Goal: Task Accomplishment & Management: Use online tool/utility

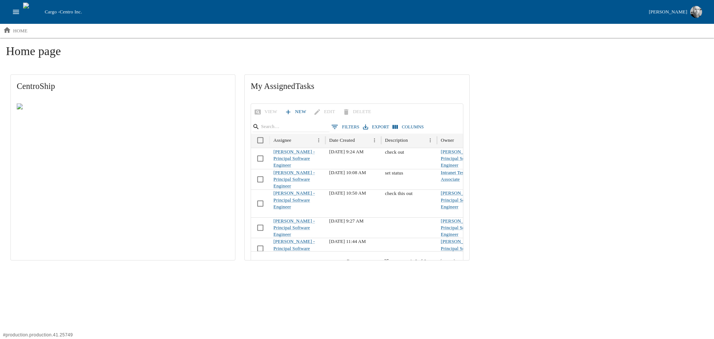
click at [17, 16] on icon "open drawer" at bounding box center [16, 12] width 8 height 8
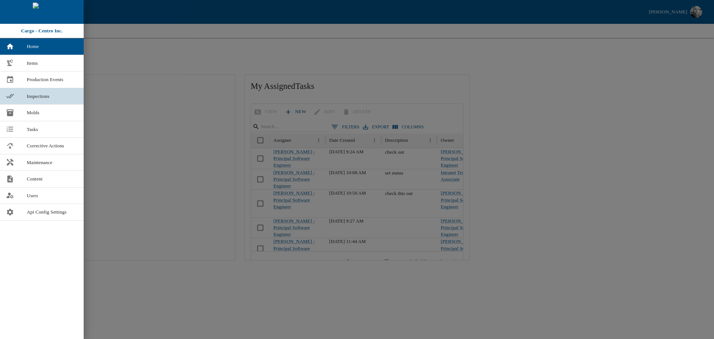
click at [37, 96] on span "Inspections" at bounding box center [52, 96] width 51 height 7
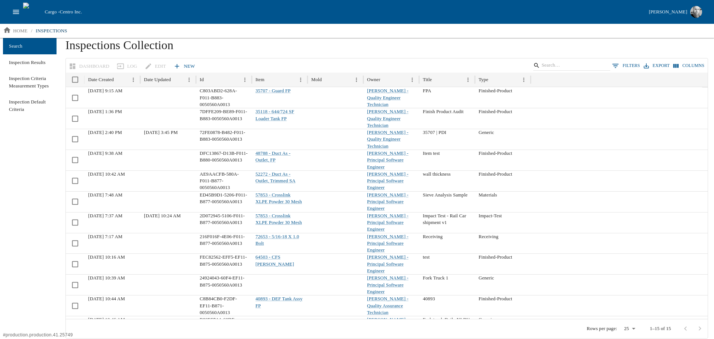
click at [14, 11] on icon "open drawer" at bounding box center [16, 12] width 8 height 8
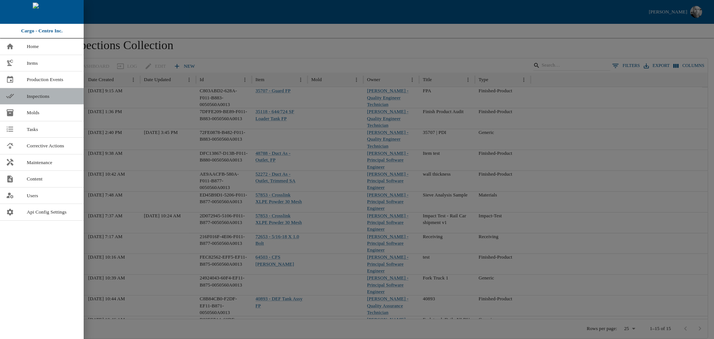
click at [45, 96] on span "Inspections" at bounding box center [52, 96] width 51 height 7
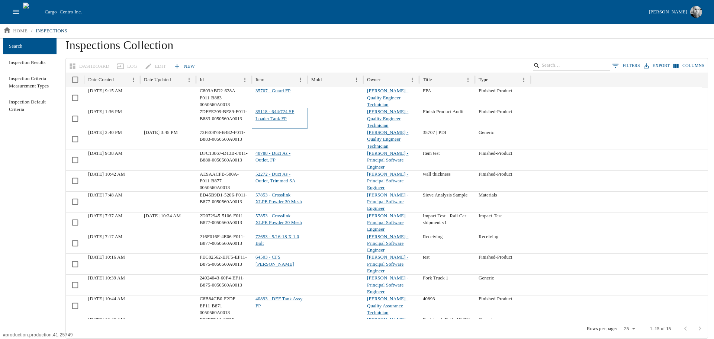
click at [280, 112] on link "35118 - 644/724 SF Loader Tank FP" at bounding box center [275, 115] width 39 height 12
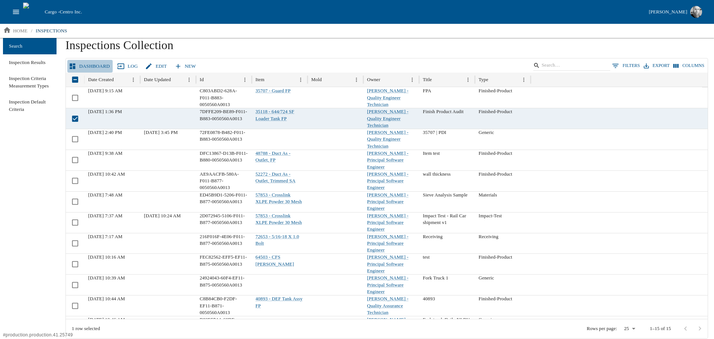
click at [102, 65] on link "Dashboard" at bounding box center [89, 66] width 45 height 13
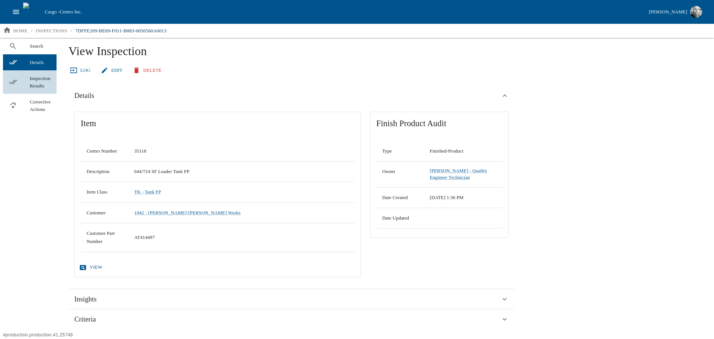
click at [36, 80] on span "Inspection Results" at bounding box center [40, 82] width 21 height 15
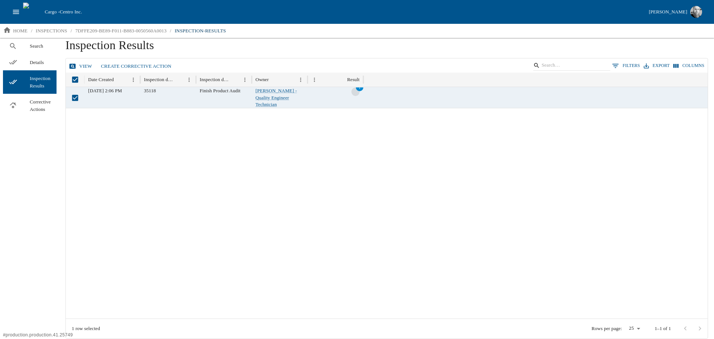
click at [81, 65] on link "View" at bounding box center [81, 66] width 28 height 13
click at [83, 65] on link "View" at bounding box center [81, 66] width 28 height 13
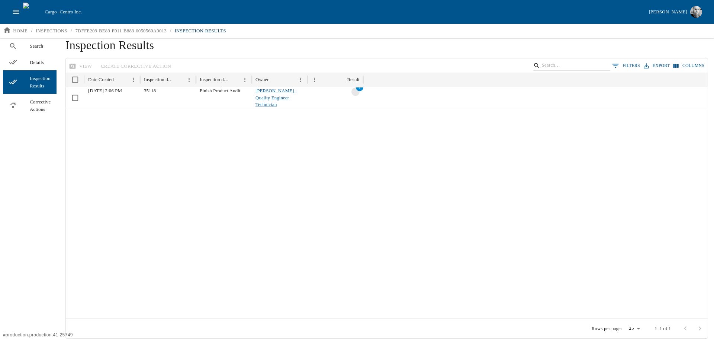
click at [201, 155] on div at bounding box center [387, 213] width 642 height 211
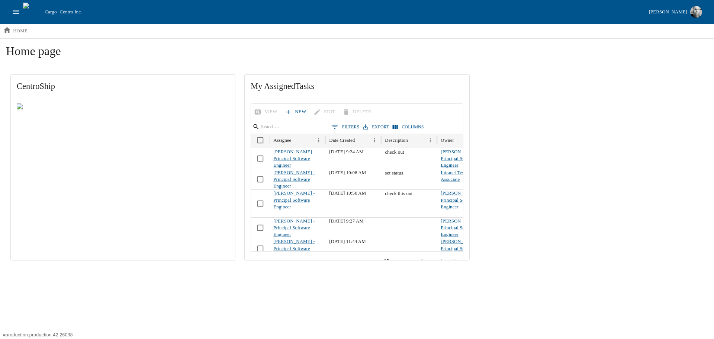
click at [16, 14] on icon "open drawer" at bounding box center [16, 12] width 6 height 4
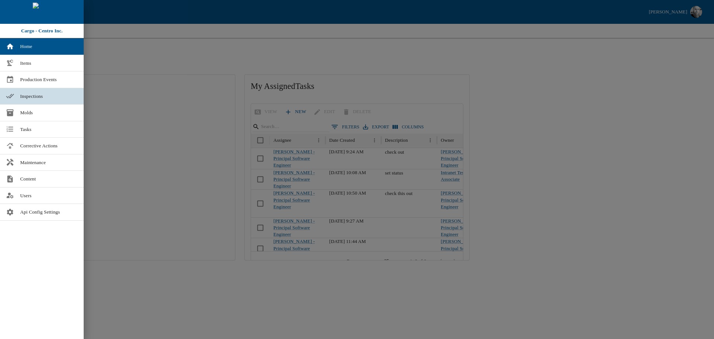
click at [44, 91] on link "Inspections" at bounding box center [42, 96] width 84 height 16
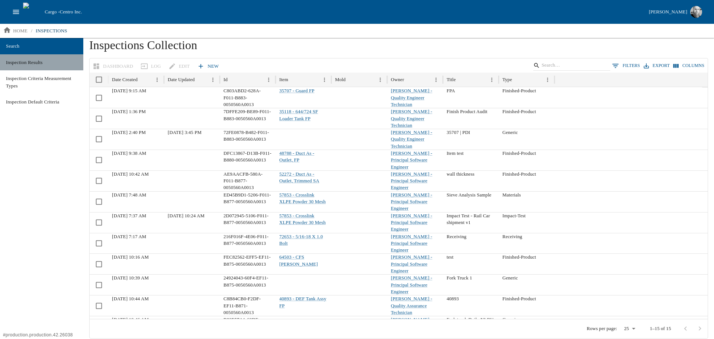
click at [43, 63] on span "Inspection Results" at bounding box center [41, 62] width 71 height 7
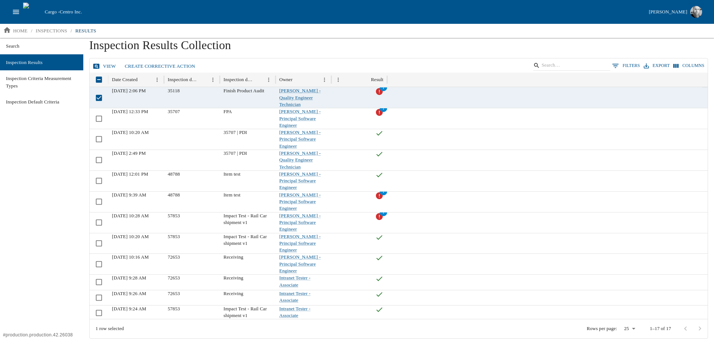
click at [103, 67] on link "View" at bounding box center [105, 66] width 28 height 13
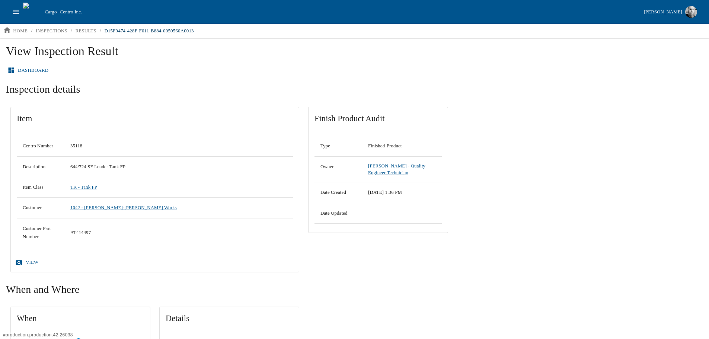
click at [40, 71] on link "Dashboard" at bounding box center [28, 70] width 45 height 13
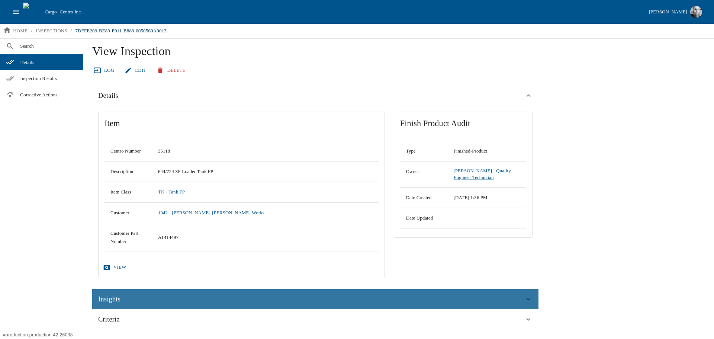
click at [515, 300] on div "Insights" at bounding box center [311, 298] width 426 height 11
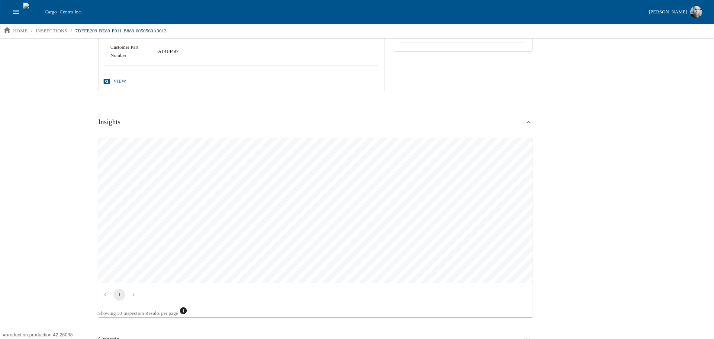
scroll to position [203, 0]
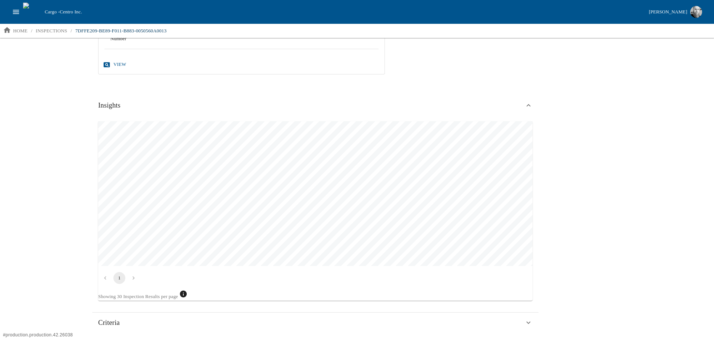
click at [579, 121] on div "View Inspection Log Edit Delete Details Item Centro Number 35118 Description 64…" at bounding box center [398, 86] width 625 height 503
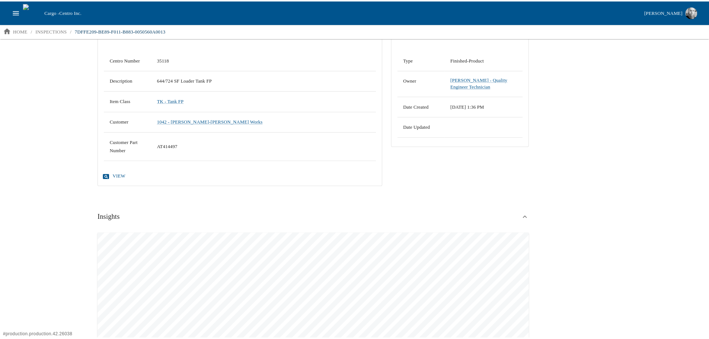
scroll to position [0, 0]
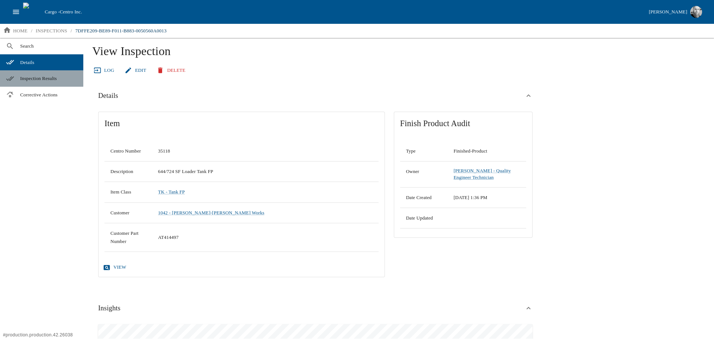
click at [31, 75] on span "Inspection Results" at bounding box center [48, 78] width 57 height 7
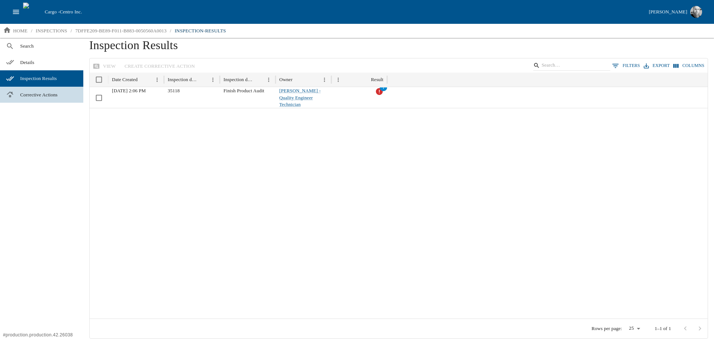
click at [49, 96] on span "Corrective Actions" at bounding box center [48, 94] width 57 height 7
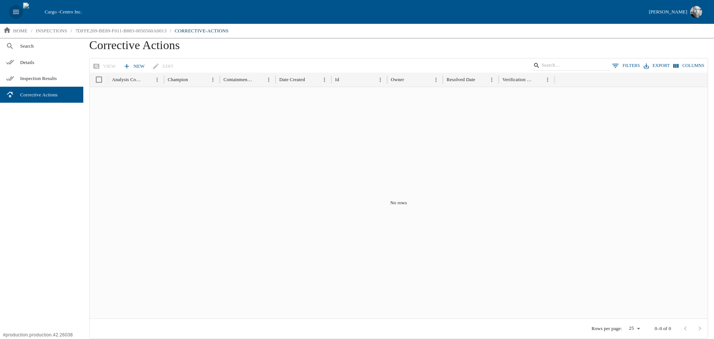
click at [17, 13] on icon "open drawer" at bounding box center [16, 12] width 8 height 8
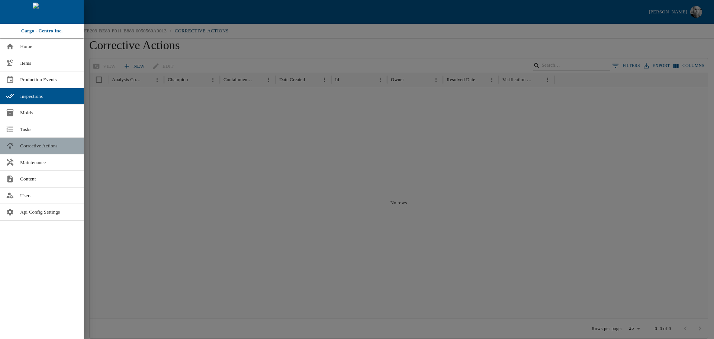
click at [45, 145] on span "Corrective Actions" at bounding box center [49, 145] width 58 height 7
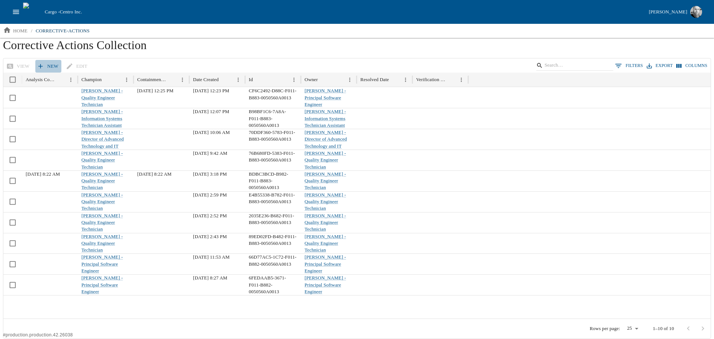
click at [48, 69] on link "New" at bounding box center [48, 66] width 26 height 13
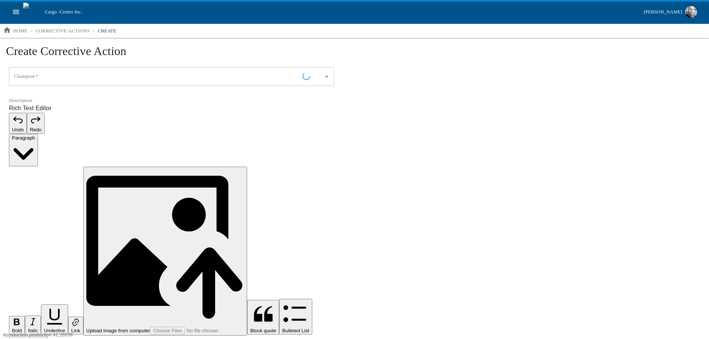
type input "[PERSON_NAME] - Principal Software Engineer"
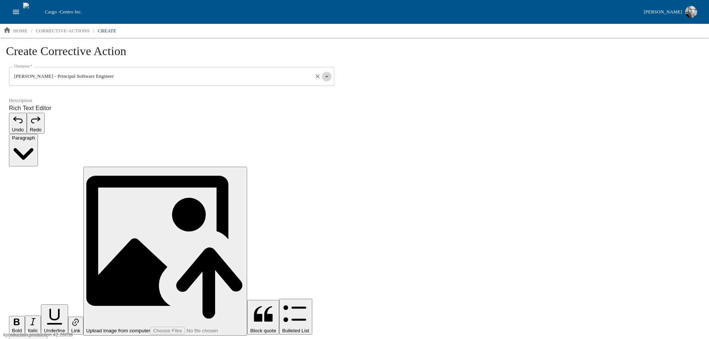
click at [327, 77] on icon "Open" at bounding box center [326, 76] width 8 height 8
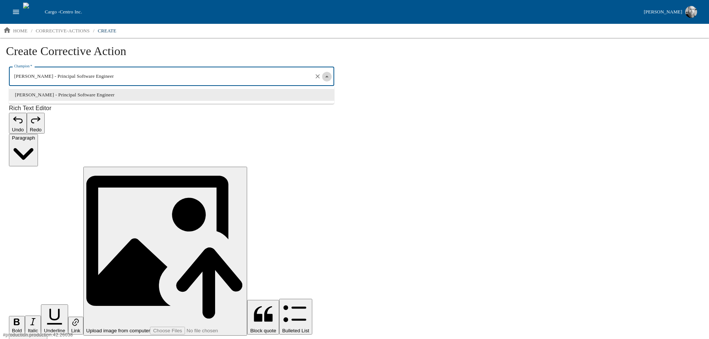
click at [327, 77] on icon "Close" at bounding box center [326, 76] width 3 height 2
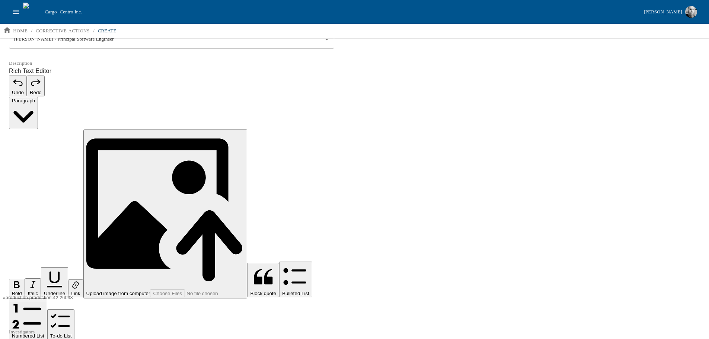
scroll to position [74, 0]
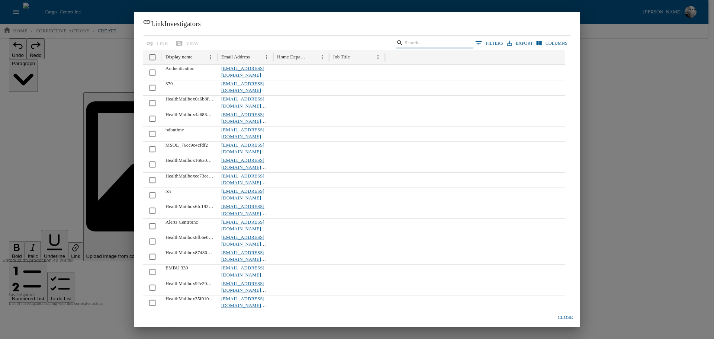
click at [414, 39] on input "Search" at bounding box center [434, 43] width 58 height 10
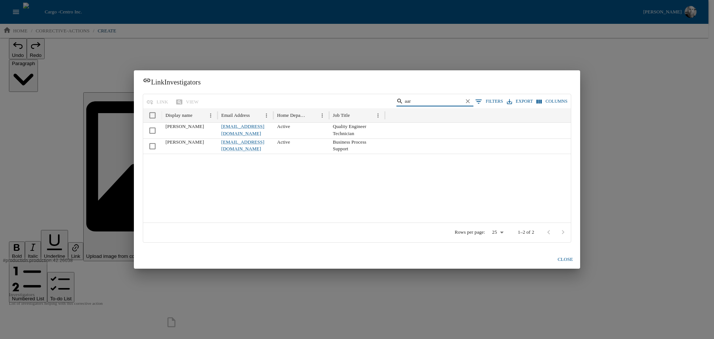
type input "aar"
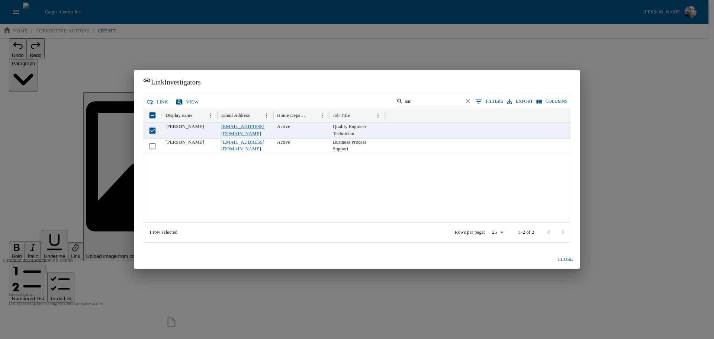
click at [162, 103] on button "link" at bounding box center [158, 102] width 26 height 13
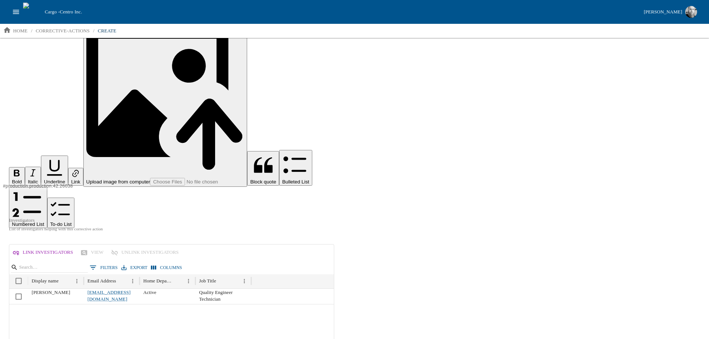
scroll to position [186, 0]
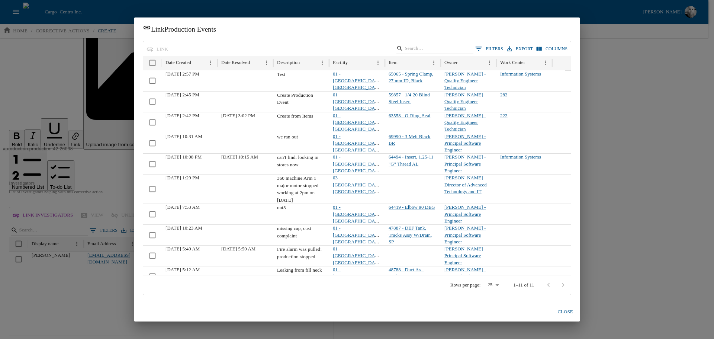
click at [564, 309] on button "close" at bounding box center [565, 311] width 24 height 13
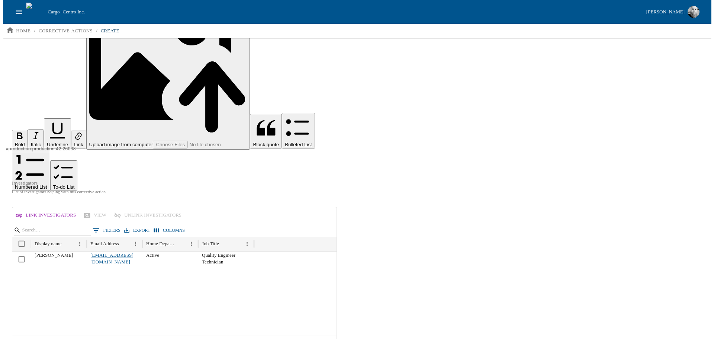
scroll to position [197, 0]
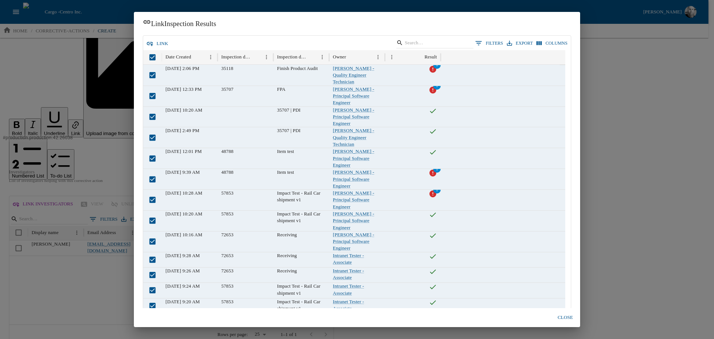
click at [155, 44] on button "link" at bounding box center [158, 43] width 26 height 13
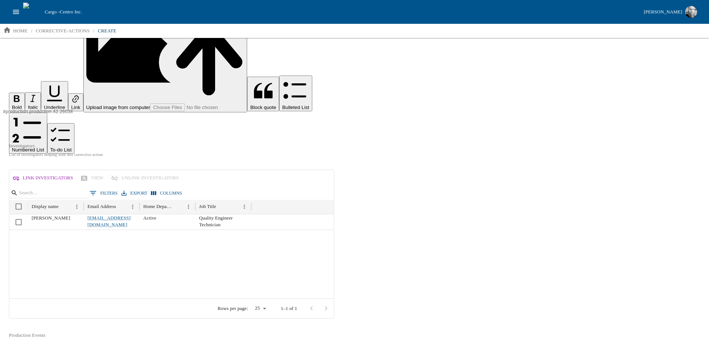
scroll to position [297, 0]
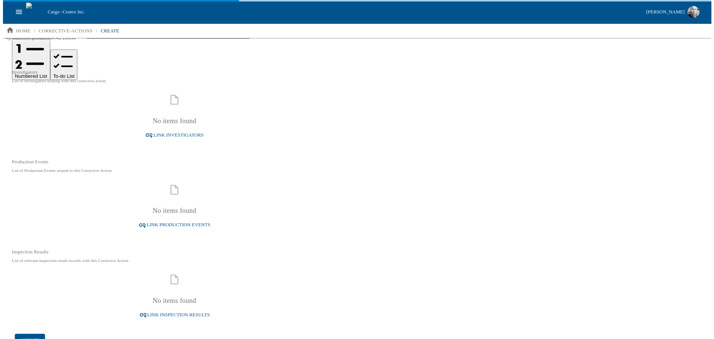
scroll to position [0, 0]
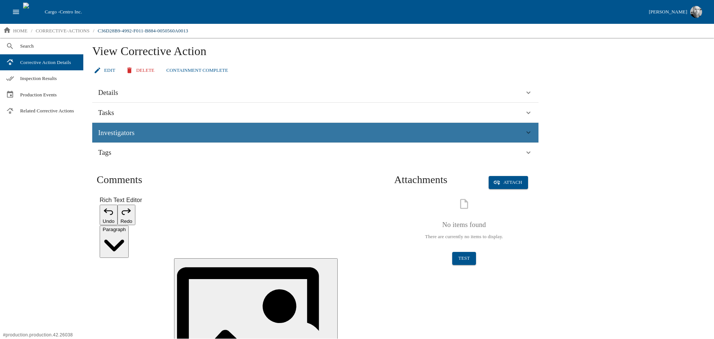
click at [531, 130] on icon at bounding box center [528, 132] width 8 height 8
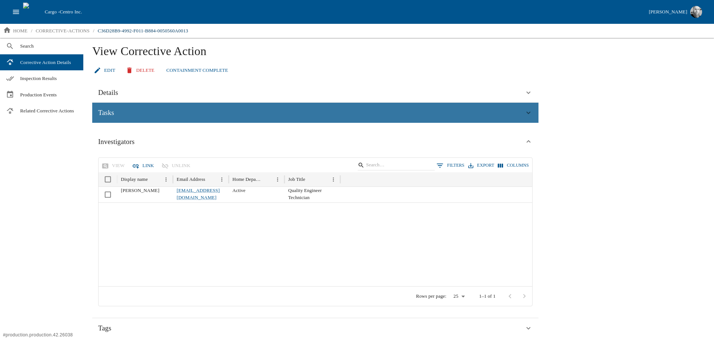
click at [528, 116] on icon at bounding box center [528, 113] width 8 height 8
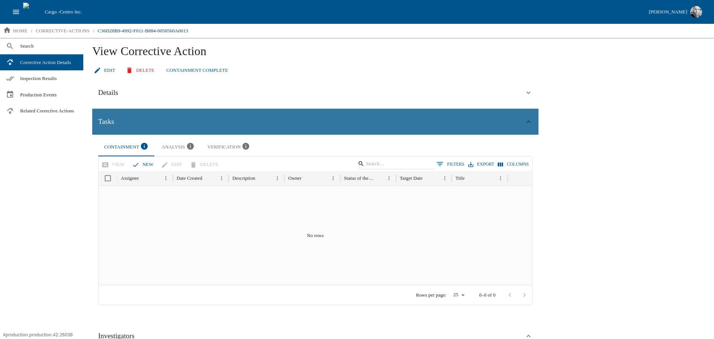
click at [528, 116] on div "Tasks" at bounding box center [315, 122] width 446 height 26
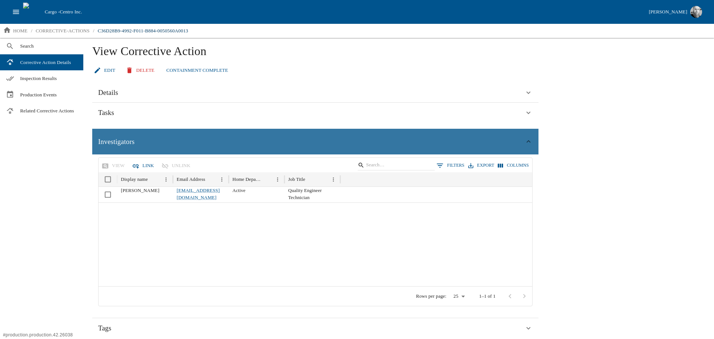
click at [526, 146] on div "Investigators" at bounding box center [315, 142] width 446 height 26
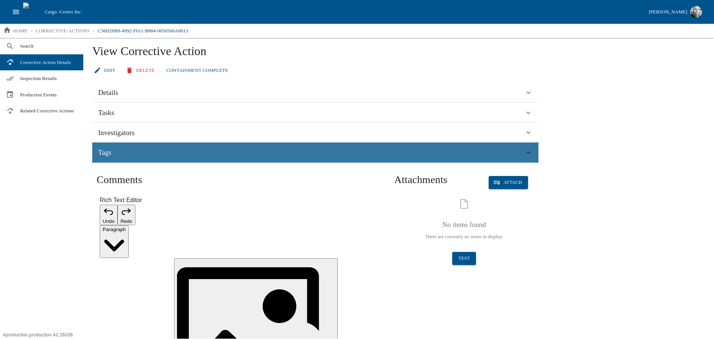
click at [531, 153] on icon at bounding box center [528, 152] width 8 height 8
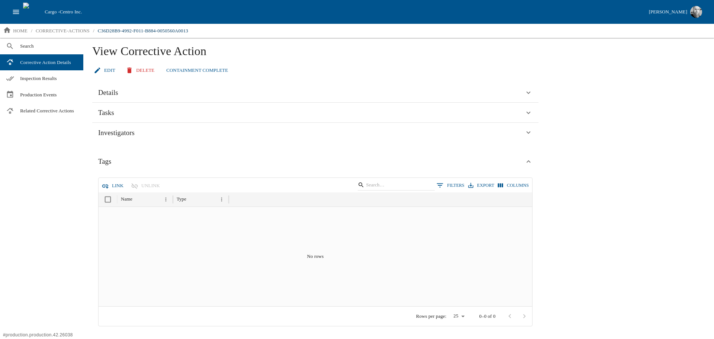
click at [117, 186] on button "Link" at bounding box center [113, 185] width 26 height 13
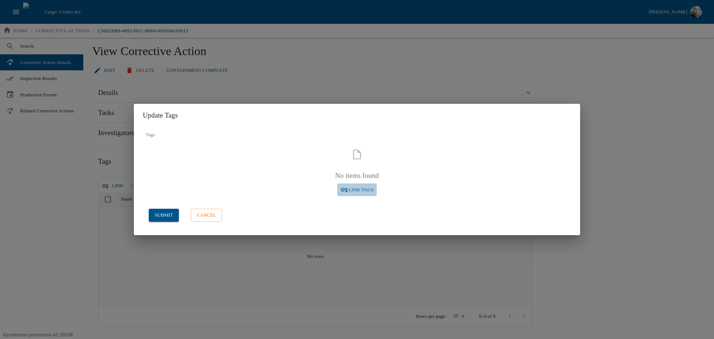
click at [370, 190] on span "Link Tags" at bounding box center [361, 190] width 25 height 9
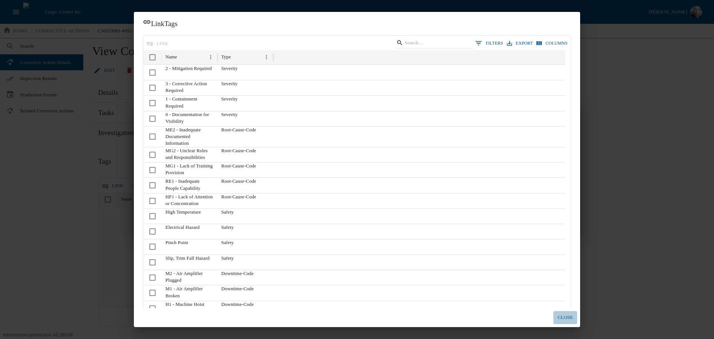
click at [563, 317] on button "close" at bounding box center [565, 317] width 24 height 13
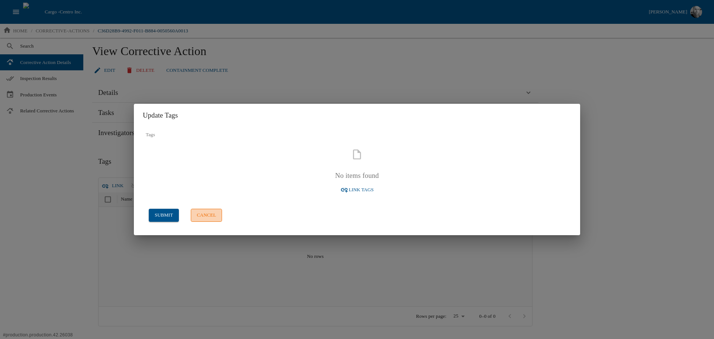
click at [212, 219] on button "cancel" at bounding box center [206, 215] width 31 height 13
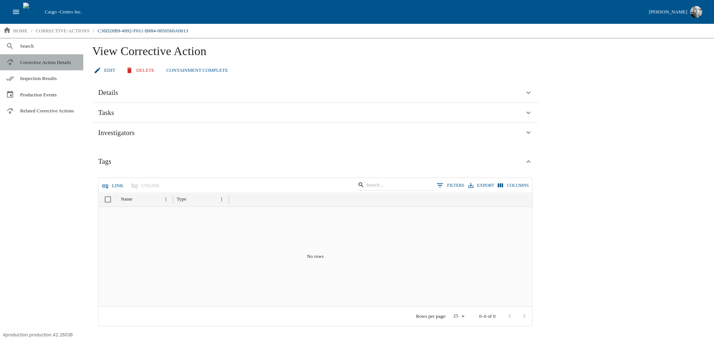
click at [43, 65] on span "Corrective Action Details" at bounding box center [48, 62] width 57 height 7
click at [12, 9] on icon "open drawer" at bounding box center [16, 12] width 8 height 8
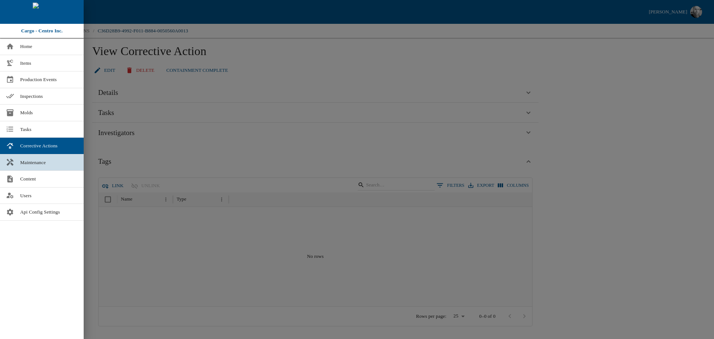
click at [45, 159] on span "Maintenance" at bounding box center [49, 162] width 58 height 7
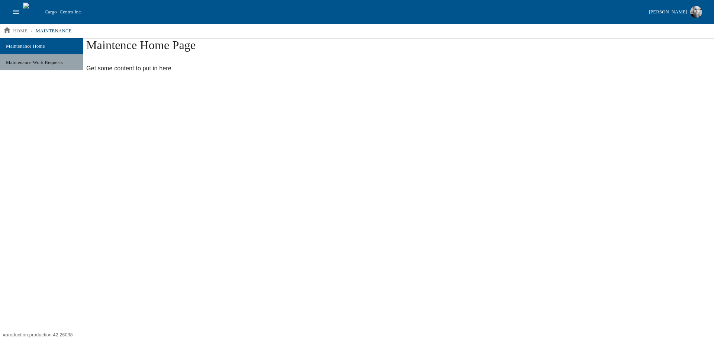
click at [50, 64] on span "Maintenance Work Requests" at bounding box center [41, 62] width 71 height 7
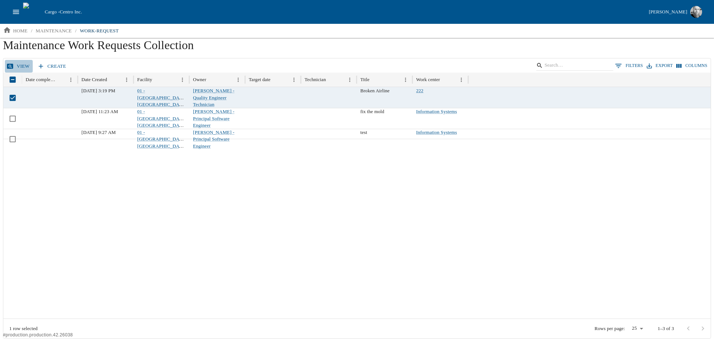
click at [20, 66] on link "View" at bounding box center [19, 66] width 28 height 13
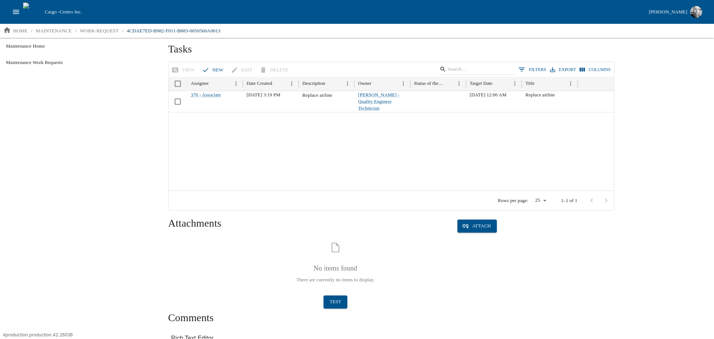
scroll to position [258, 0]
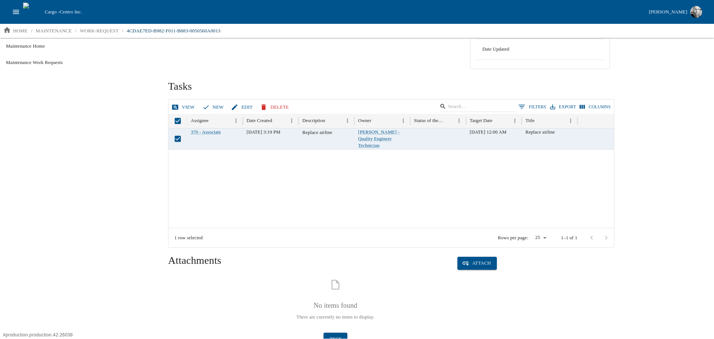
click at [182, 102] on link "View" at bounding box center [184, 107] width 28 height 13
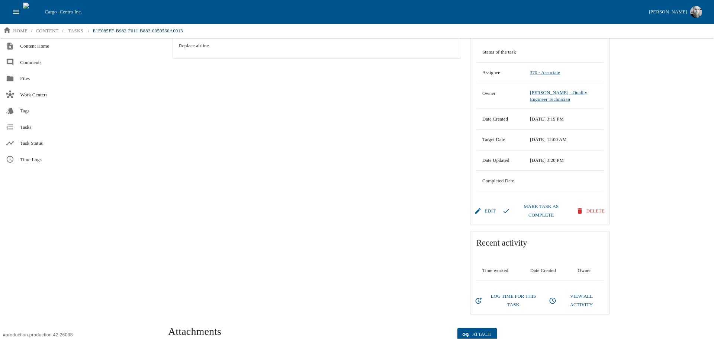
scroll to position [112, 0]
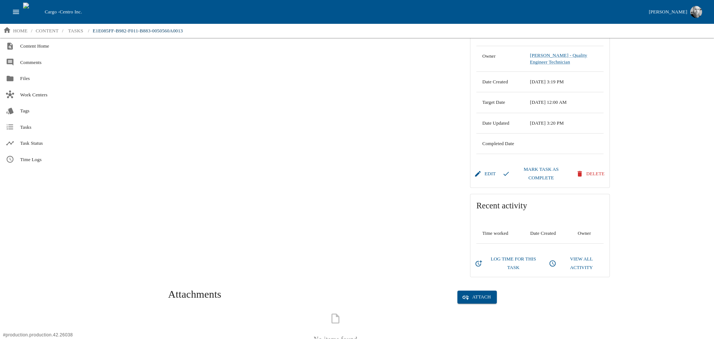
click at [509, 259] on button "Log Time for this Task" at bounding box center [508, 264] width 71 height 22
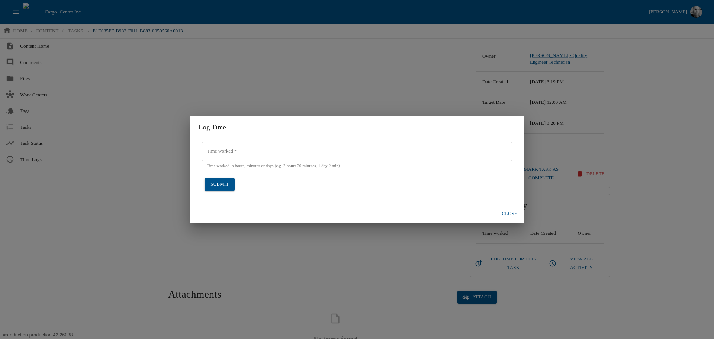
click at [231, 149] on input "Time worked   *" at bounding box center [357, 151] width 311 height 19
click at [225, 182] on button "submit" at bounding box center [220, 184] width 30 height 13
click at [215, 146] on input "2" at bounding box center [357, 151] width 311 height 19
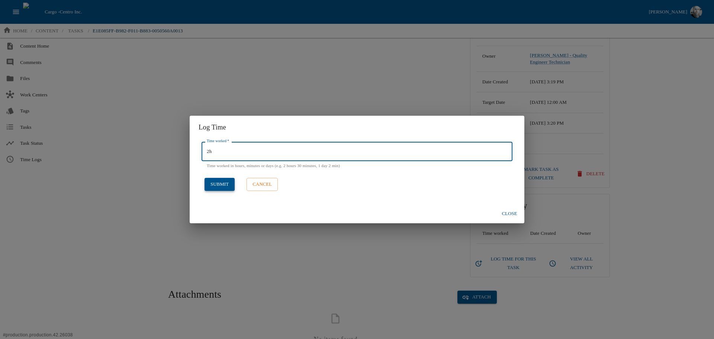
type input "2h"
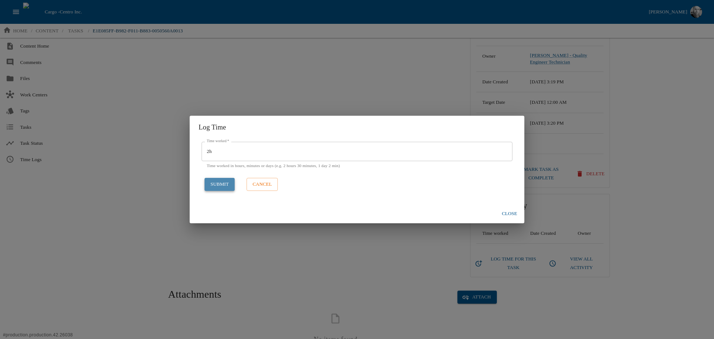
click at [216, 181] on button "submit" at bounding box center [220, 184] width 30 height 13
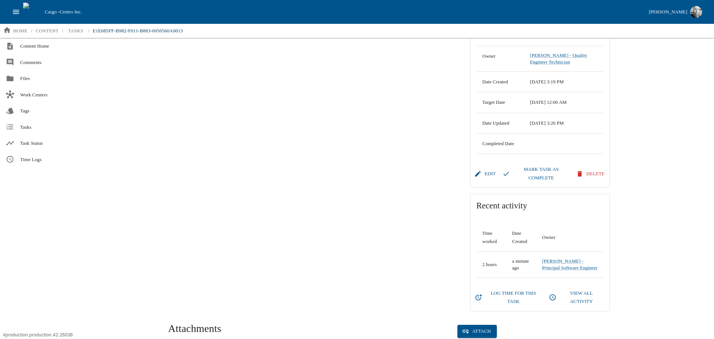
click at [566, 293] on button "View All Activity" at bounding box center [576, 298] width 59 height 22
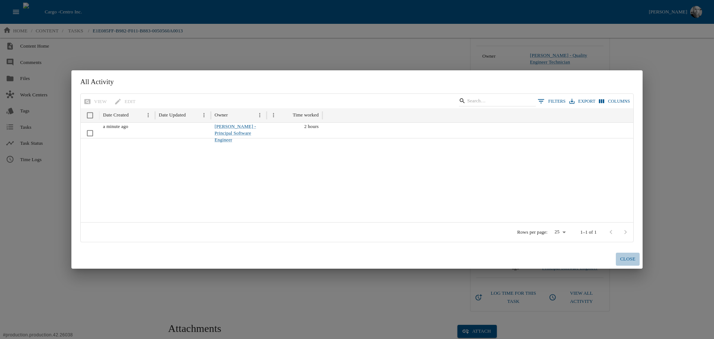
click at [627, 262] on button "Close" at bounding box center [628, 259] width 24 height 13
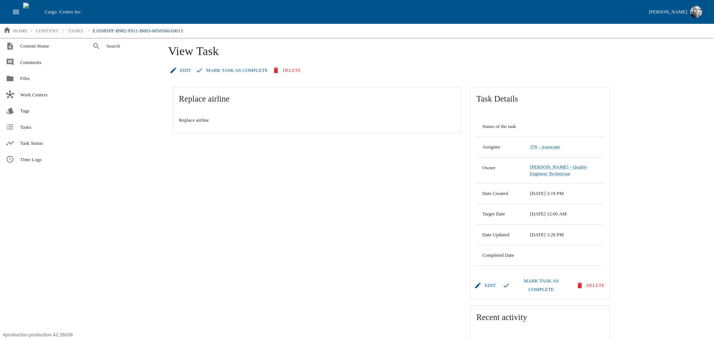
click at [374, 234] on div "Replace airline Replace airline" at bounding box center [317, 255] width 298 height 345
click at [404, 84] on div "Replace airline Replace airline" at bounding box center [317, 255] width 298 height 345
click at [689, 11] on button "[PERSON_NAME]" at bounding box center [675, 12] width 59 height 16
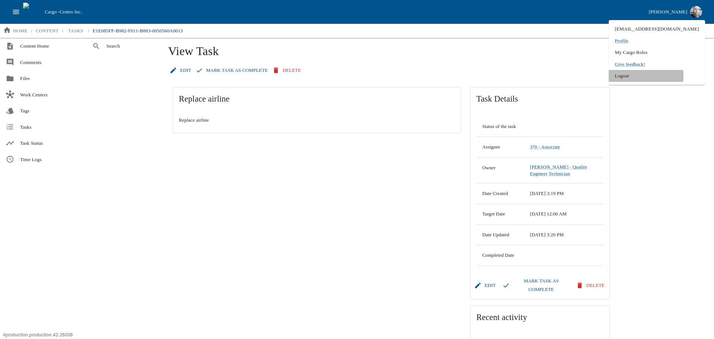
click at [674, 76] on li "Logout" at bounding box center [657, 76] width 96 height 12
